Goal: Task Accomplishment & Management: Use online tool/utility

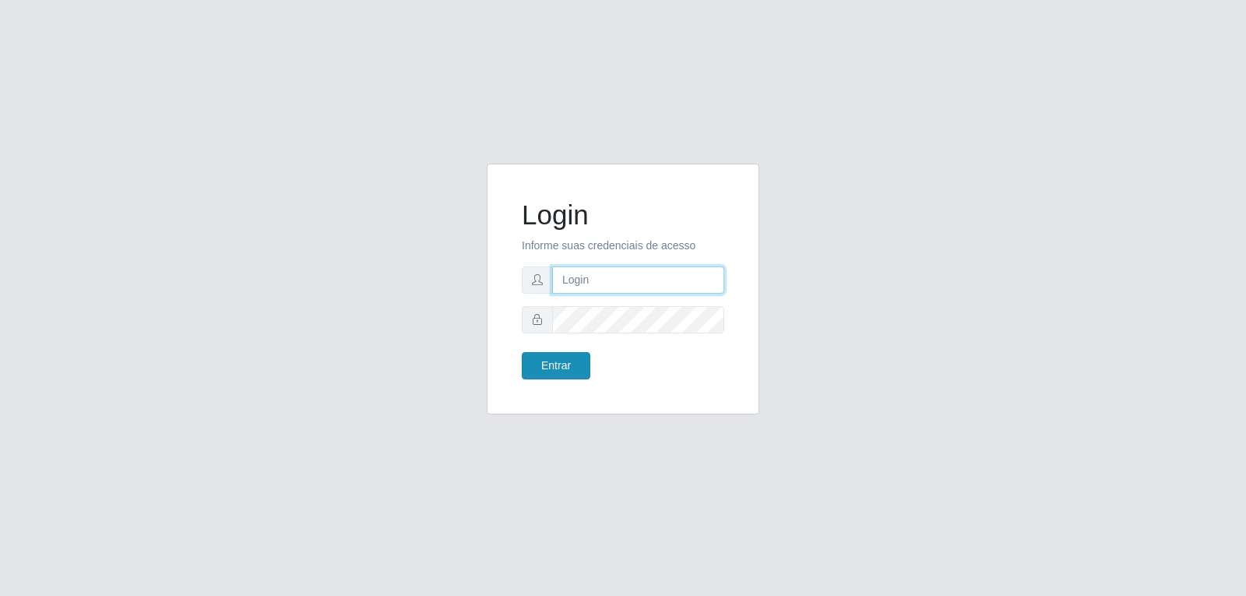
type input "[EMAIL_ADDRESS][DOMAIN_NAME]"
click at [563, 375] on button "Entrar" at bounding box center [556, 365] width 69 height 27
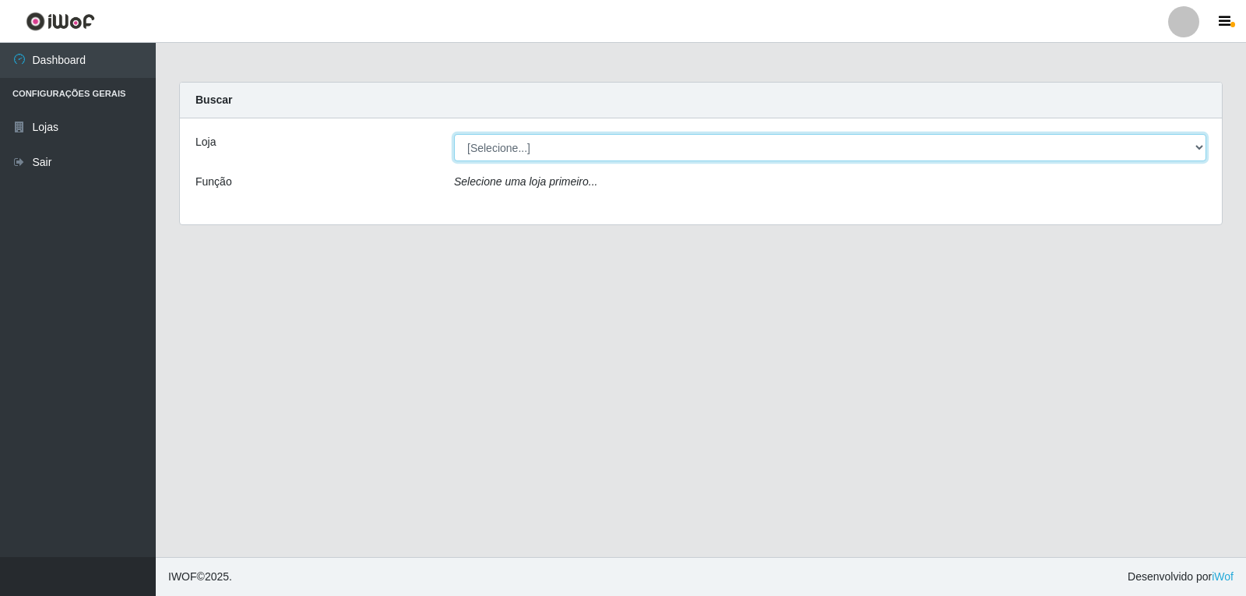
click at [604, 146] on select "[Selecione...] [PERSON_NAME]" at bounding box center [830, 147] width 753 height 27
select select "523"
click at [454, 134] on select "[Selecione...] [PERSON_NAME]" at bounding box center [830, 147] width 753 height 27
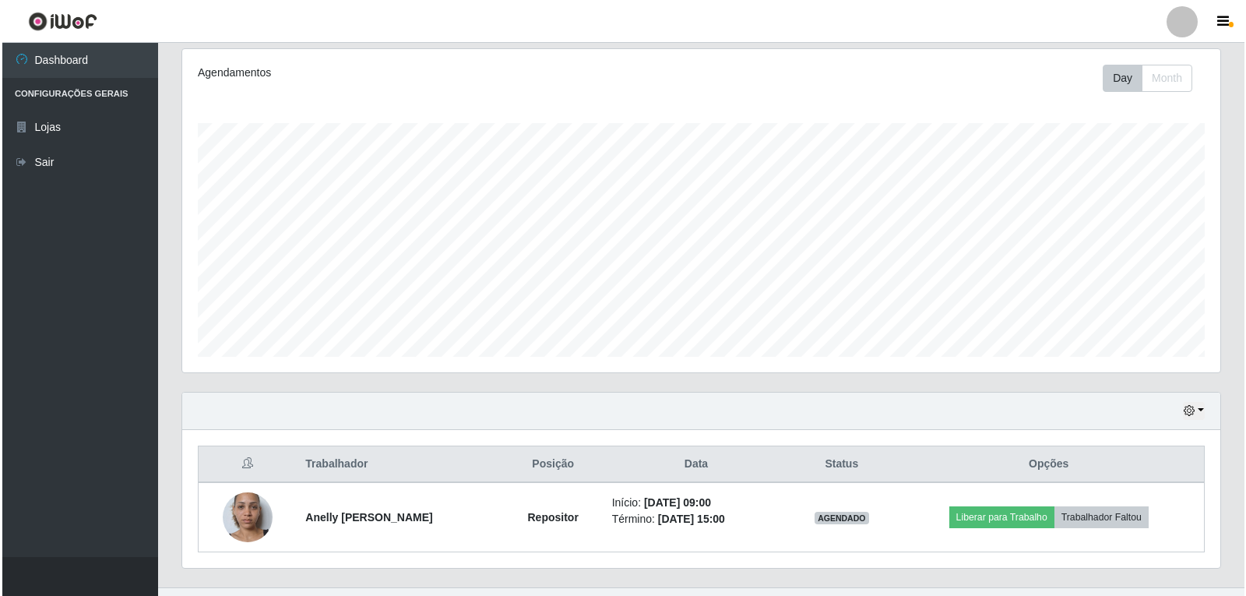
scroll to position [231, 0]
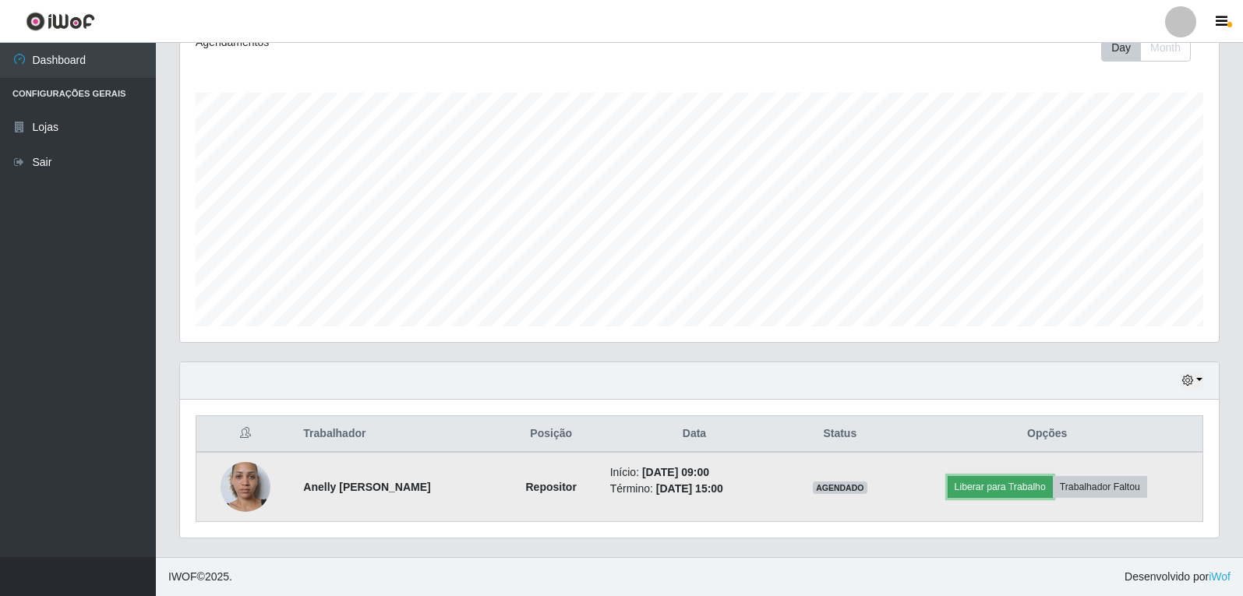
click at [999, 488] on button "Liberar para Trabalho" at bounding box center [999, 487] width 105 height 22
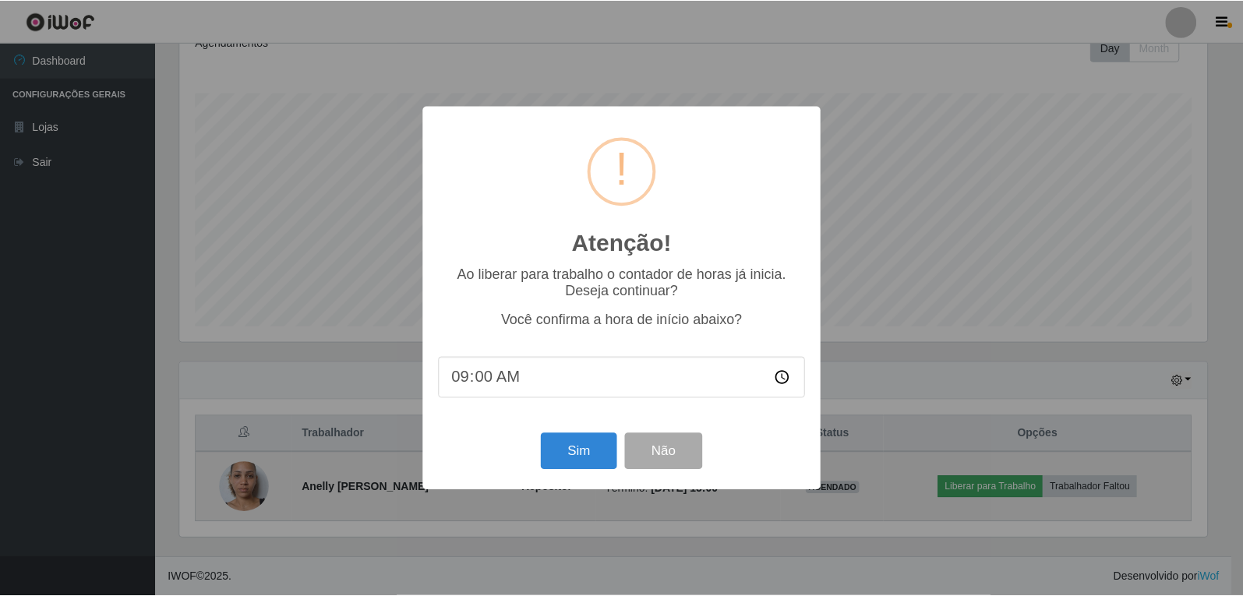
scroll to position [323, 1031]
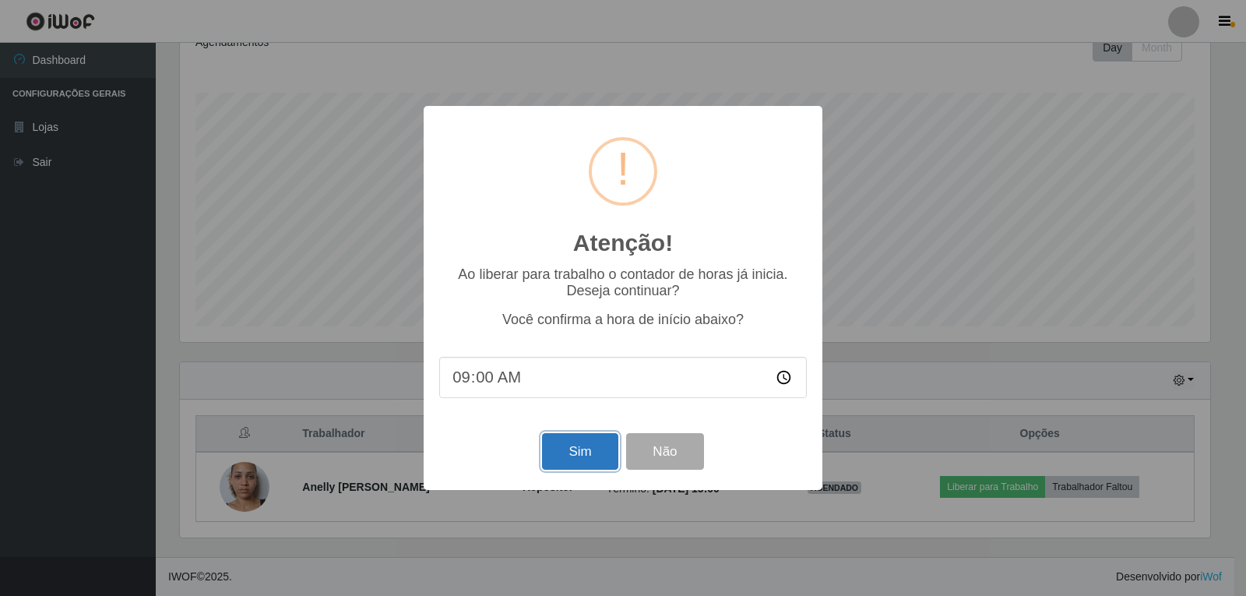
click at [587, 452] on button "Sim" at bounding box center [580, 451] width 76 height 37
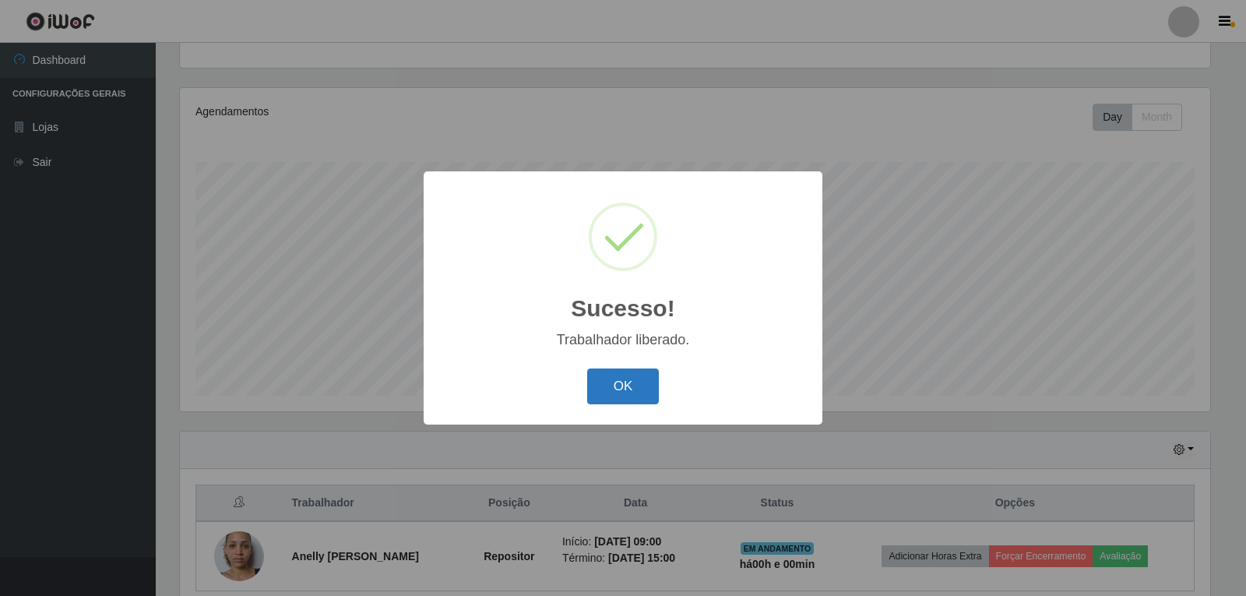
click at [595, 384] on button "OK" at bounding box center [623, 386] width 72 height 37
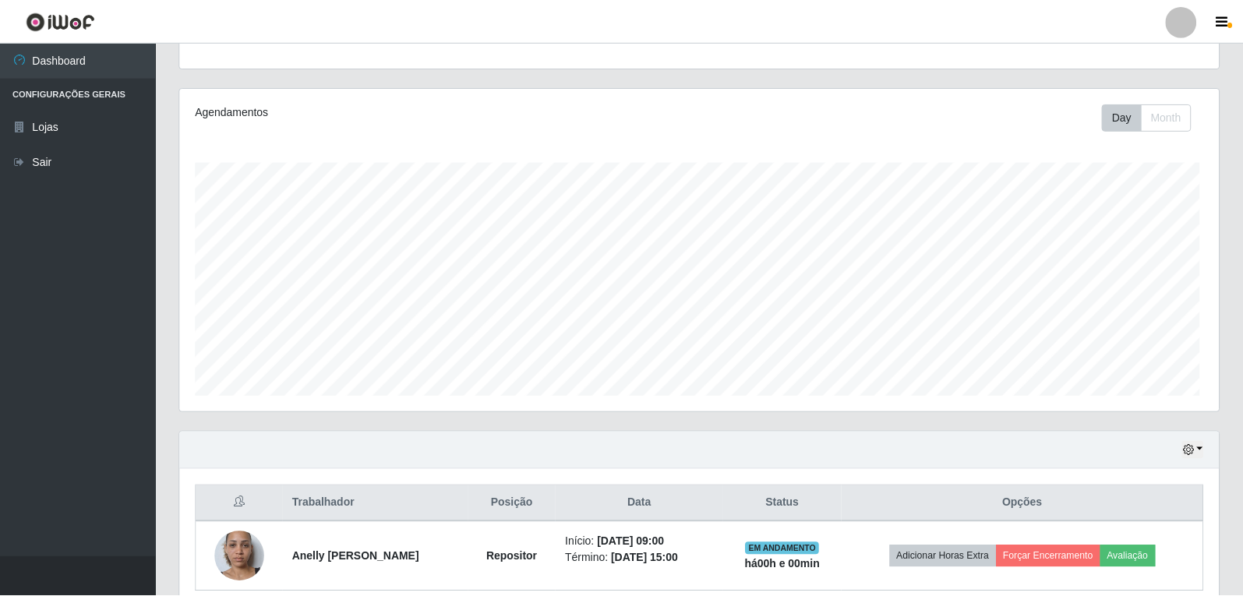
scroll to position [323, 1038]
